Goal: Find specific page/section: Find specific page/section

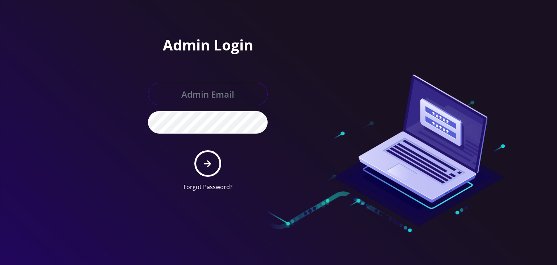
type input "boris@teltik.com"
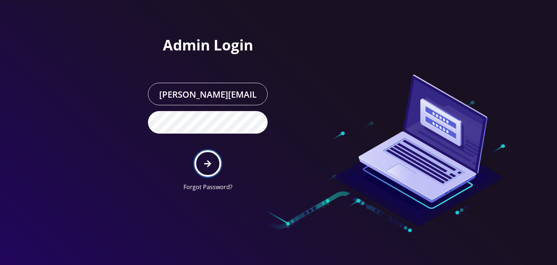
click at [209, 167] on button "submit" at bounding box center [207, 163] width 26 height 26
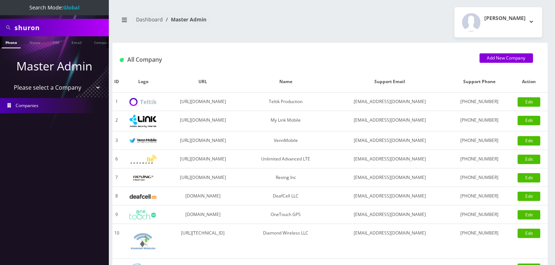
click at [67, 87] on select "Please select a Company Teltik Production My Link Mobile VennMobile Unlimited A…" at bounding box center [54, 88] width 92 height 14
select select "13"
click at [8, 81] on select "Please select a Company Teltik Production My Link Mobile VennMobile Unlimited A…" at bounding box center [54, 88] width 92 height 14
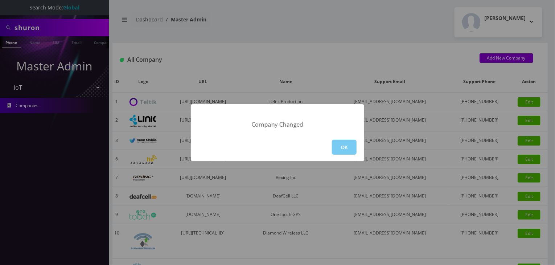
click at [343, 147] on button "OK" at bounding box center [344, 147] width 25 height 15
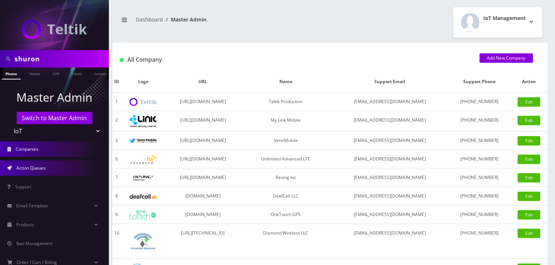
click at [51, 164] on link "Action Queues" at bounding box center [54, 167] width 109 height 15
